Goal: Task Accomplishment & Management: Use online tool/utility

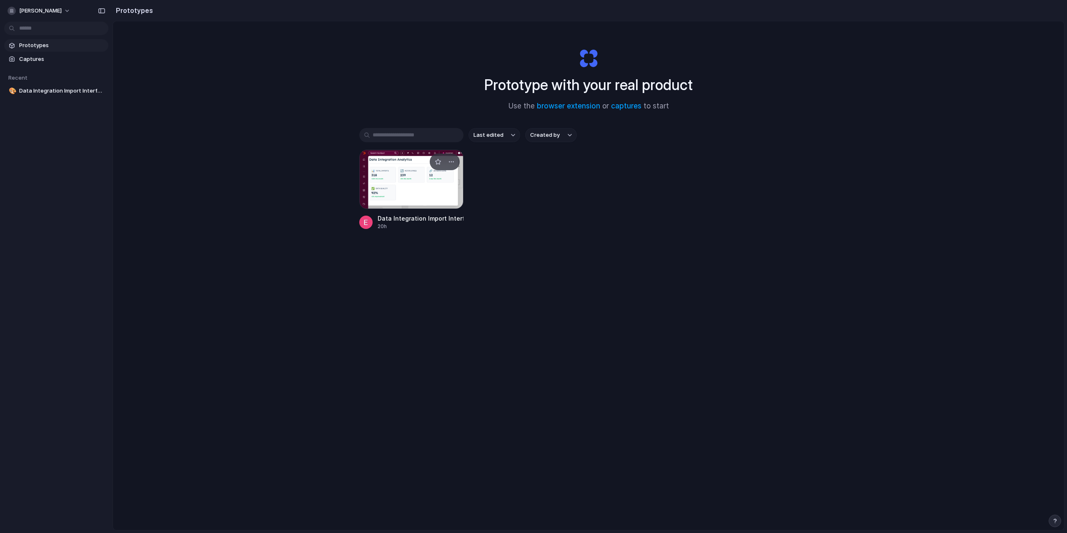
click at [431, 186] on div at bounding box center [411, 179] width 104 height 59
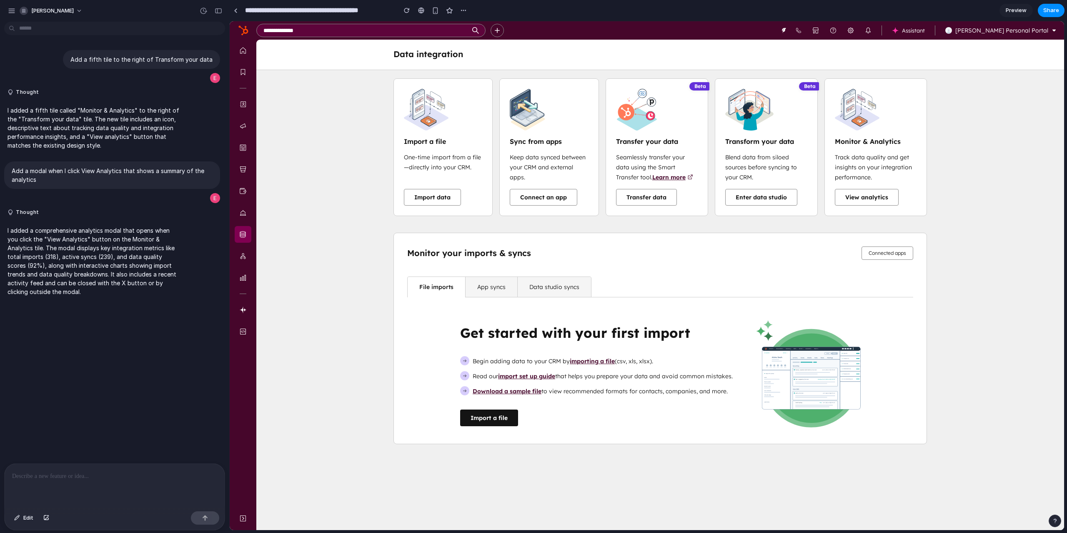
click at [340, 101] on div "Import a file One-time import from a file—directly into your CRM. Import data S…" at bounding box center [660, 275] width 808 height 410
